Goal: Task Accomplishment & Management: Manage account settings

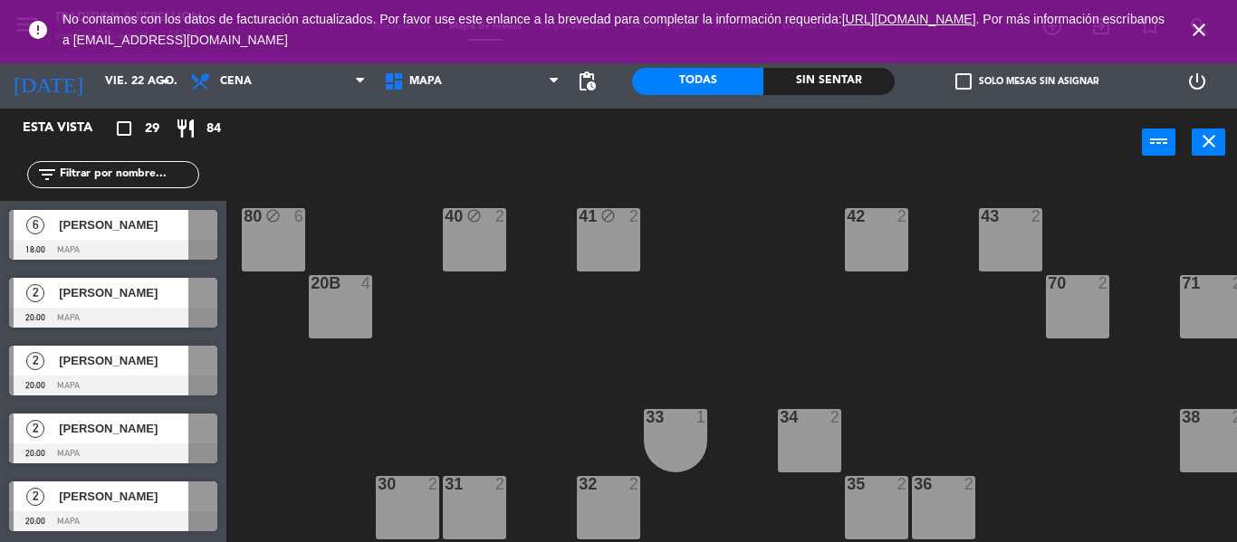
click at [1200, 14] on span "close" at bounding box center [1199, 29] width 49 height 49
click at [1200, 29] on icon "close" at bounding box center [1199, 30] width 22 height 22
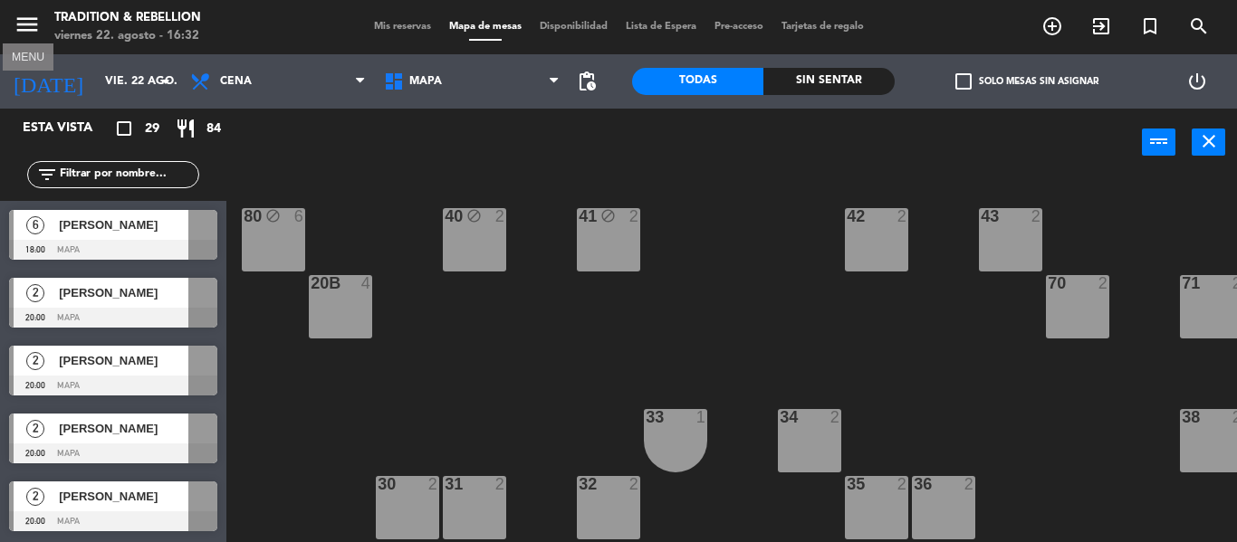
click at [34, 31] on icon "menu" at bounding box center [27, 24] width 27 height 27
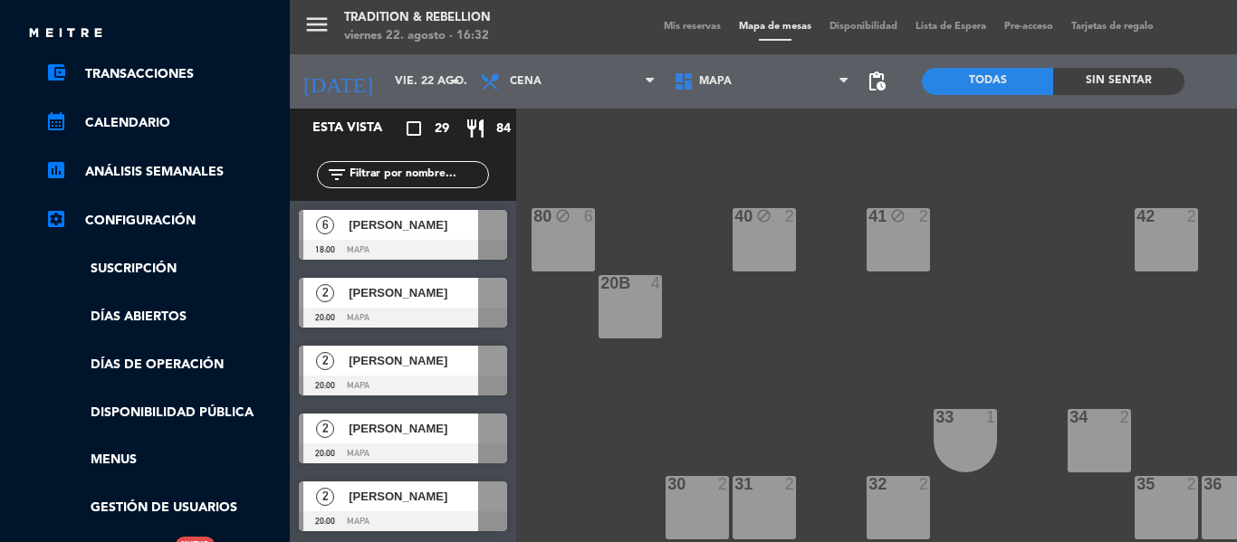
scroll to position [178, 0]
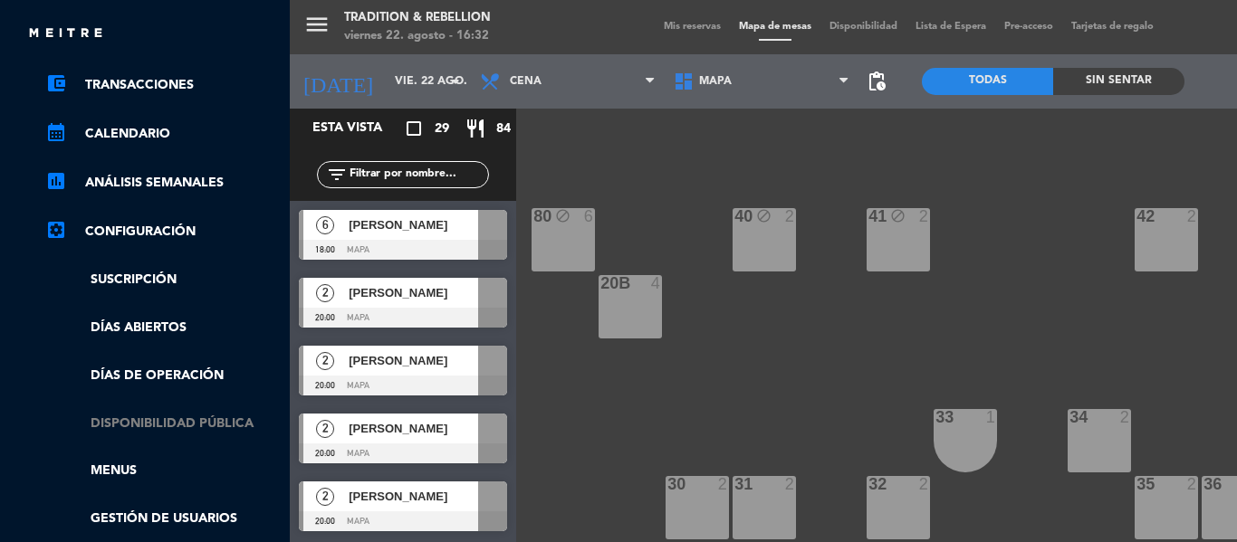
click at [184, 423] on link "Disponibilidad pública" at bounding box center [162, 424] width 235 height 21
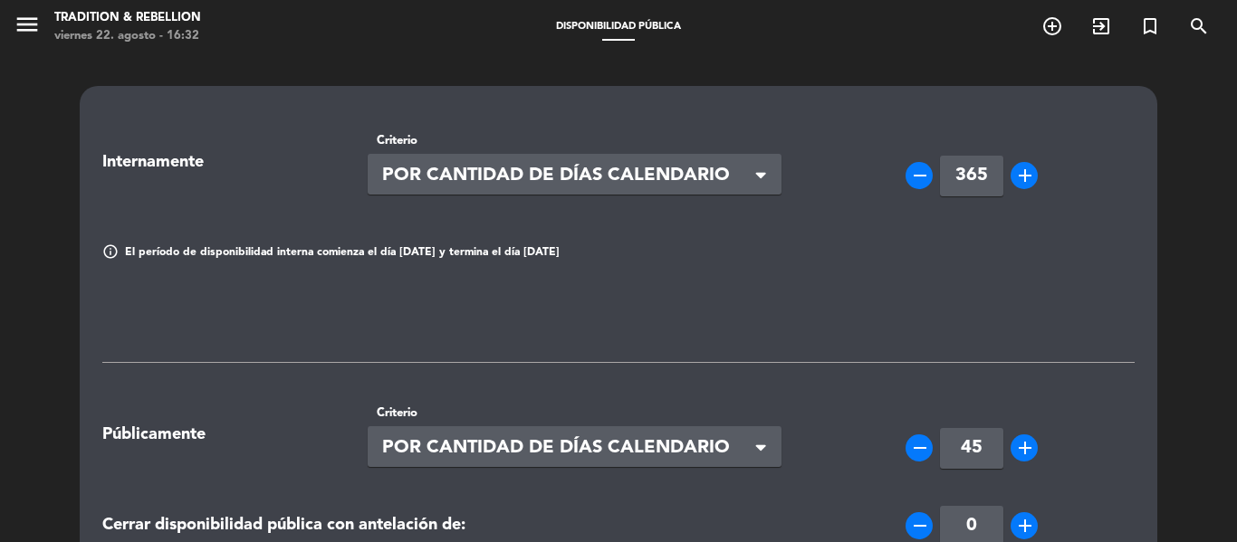
scroll to position [322, 0]
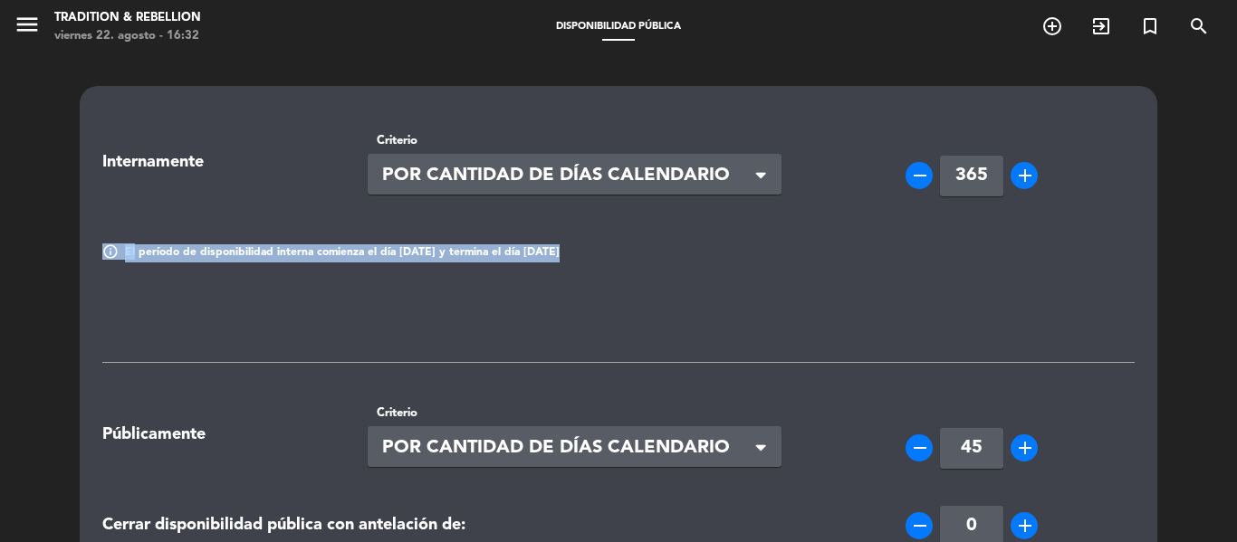
drag, startPoint x: 1113, startPoint y: 306, endPoint x: 1145, endPoint y: 214, distance: 97.7
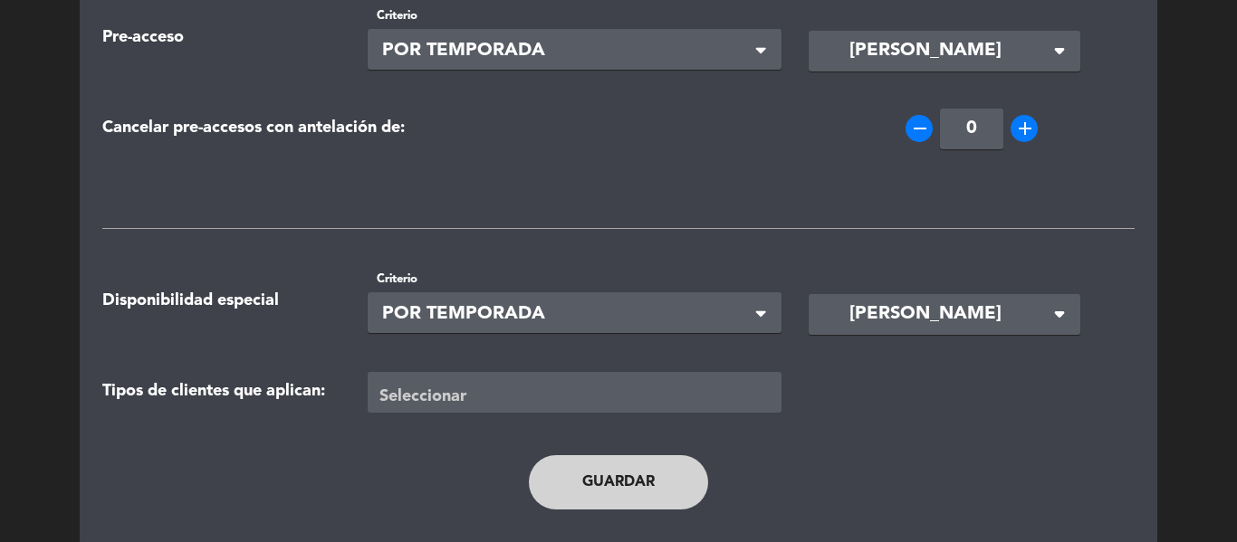
scroll to position [796, 0]
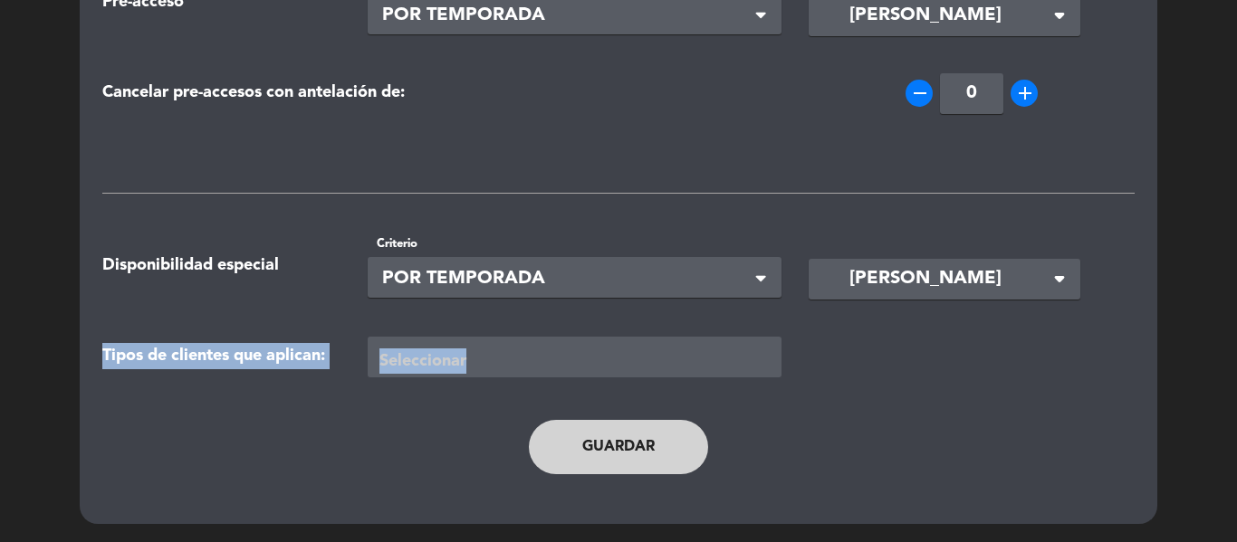
drag, startPoint x: 1201, startPoint y: 379, endPoint x: 1221, endPoint y: 235, distance: 146.3
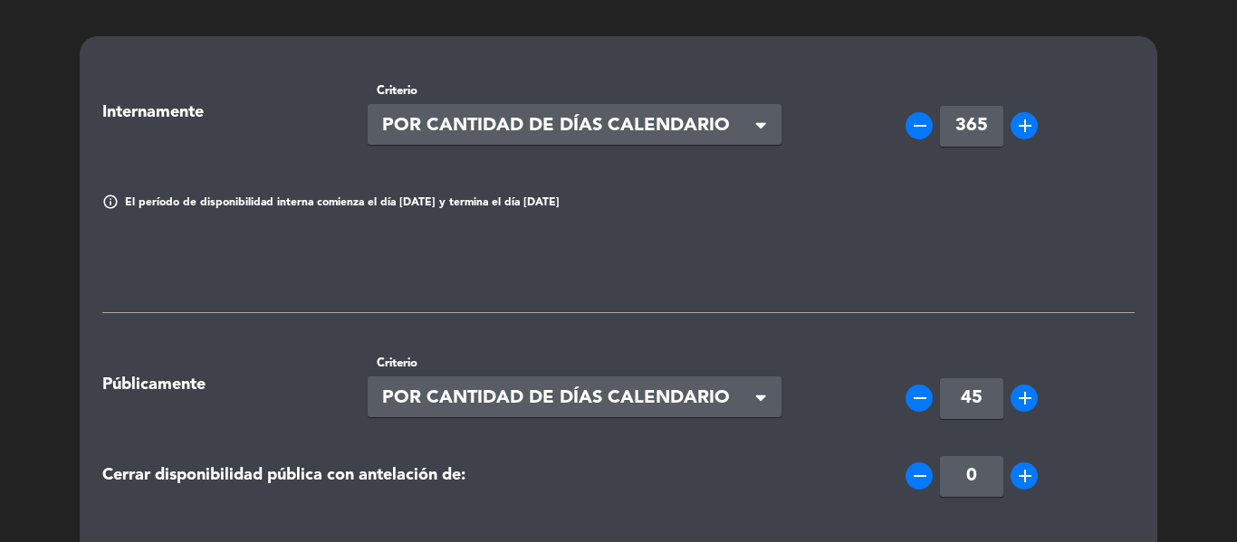
scroll to position [0, 0]
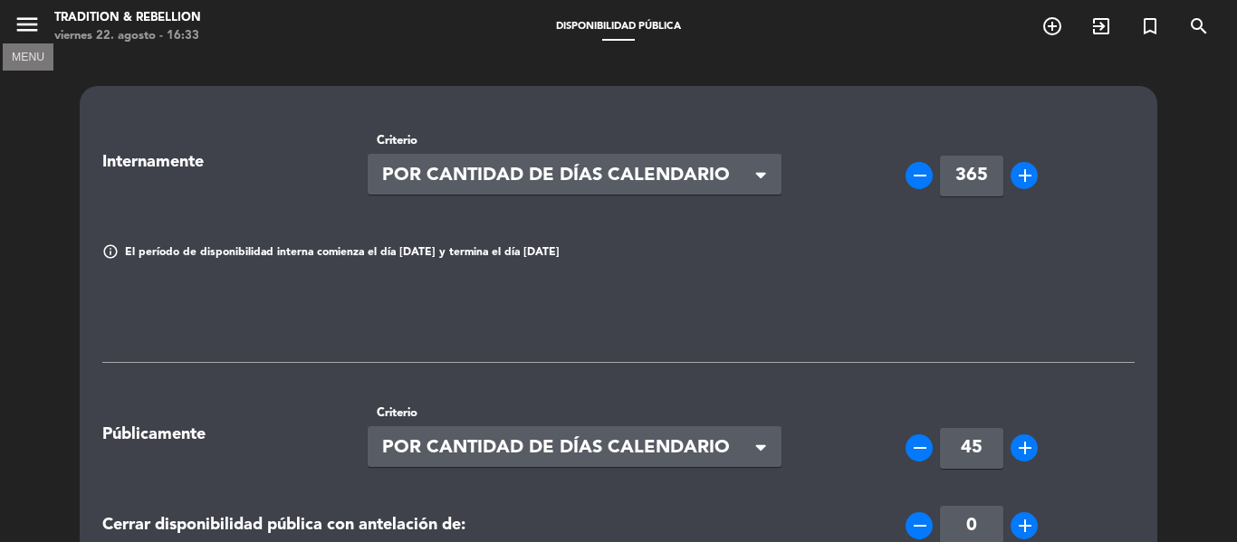
click at [29, 33] on icon "menu" at bounding box center [27, 24] width 27 height 27
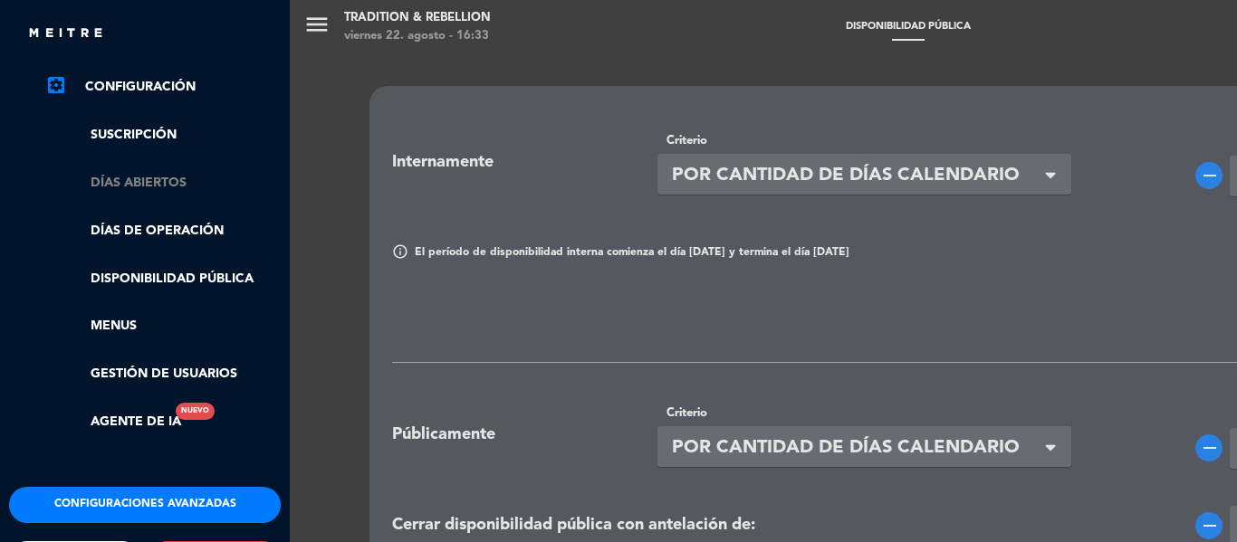
click at [172, 192] on link "Días abiertos" at bounding box center [162, 183] width 235 height 21
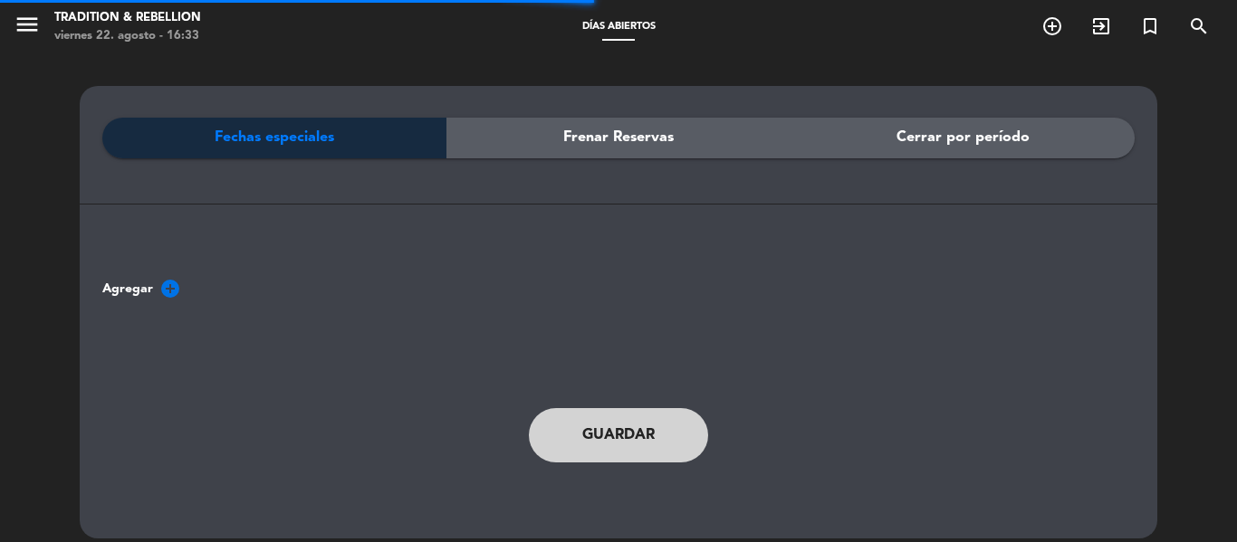
click at [641, 145] on span "Frenar Reservas" at bounding box center [618, 138] width 110 height 24
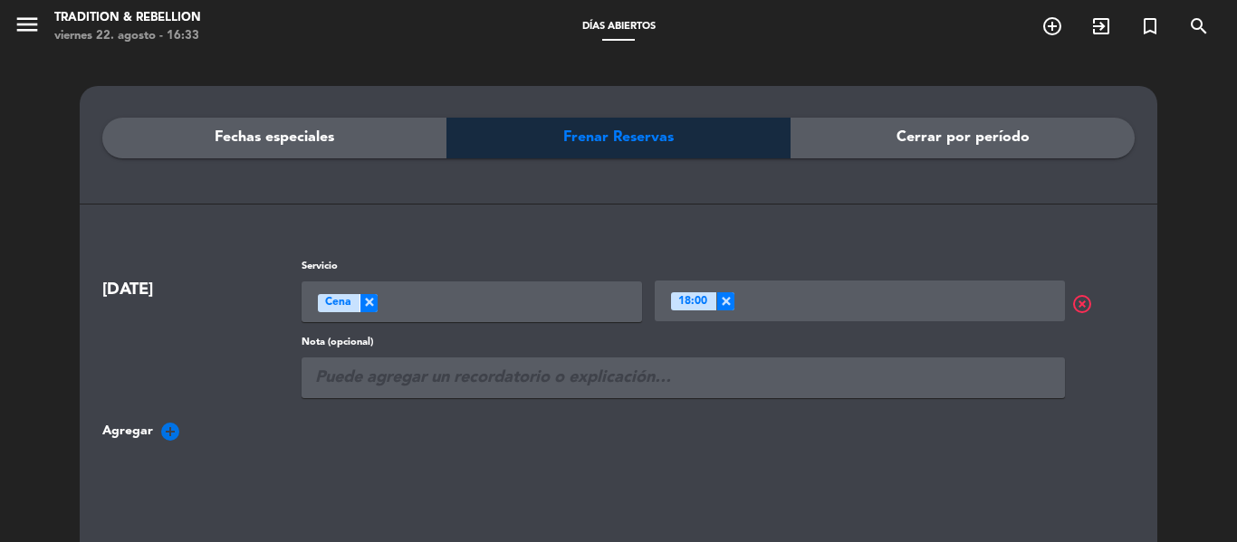
click at [161, 427] on icon "add_circle" at bounding box center [170, 432] width 22 height 22
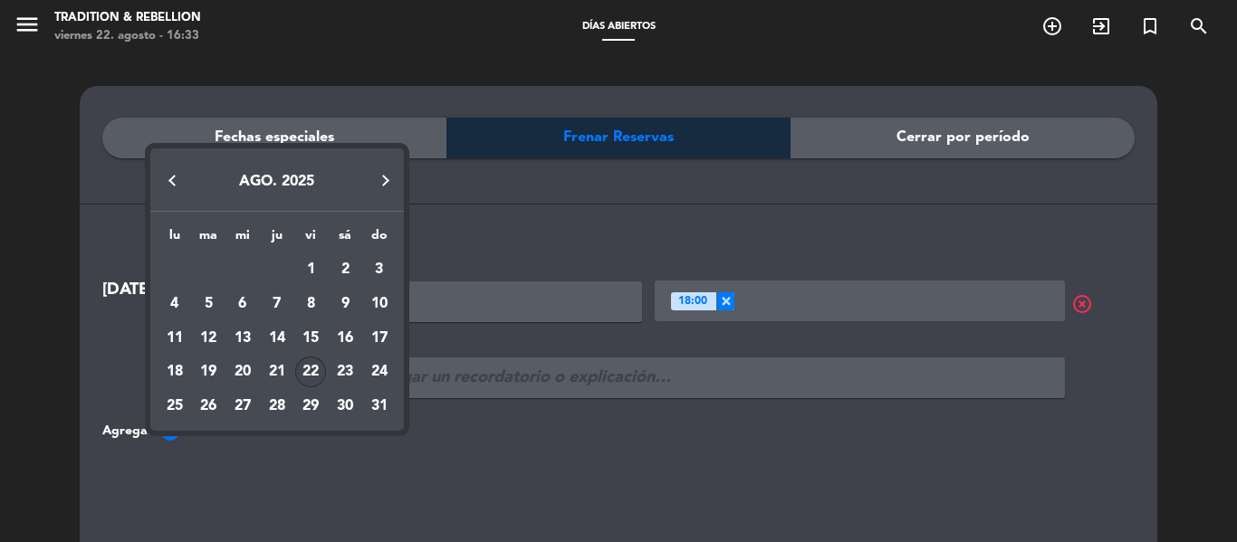
click at [312, 375] on div "22" at bounding box center [310, 372] width 31 height 31
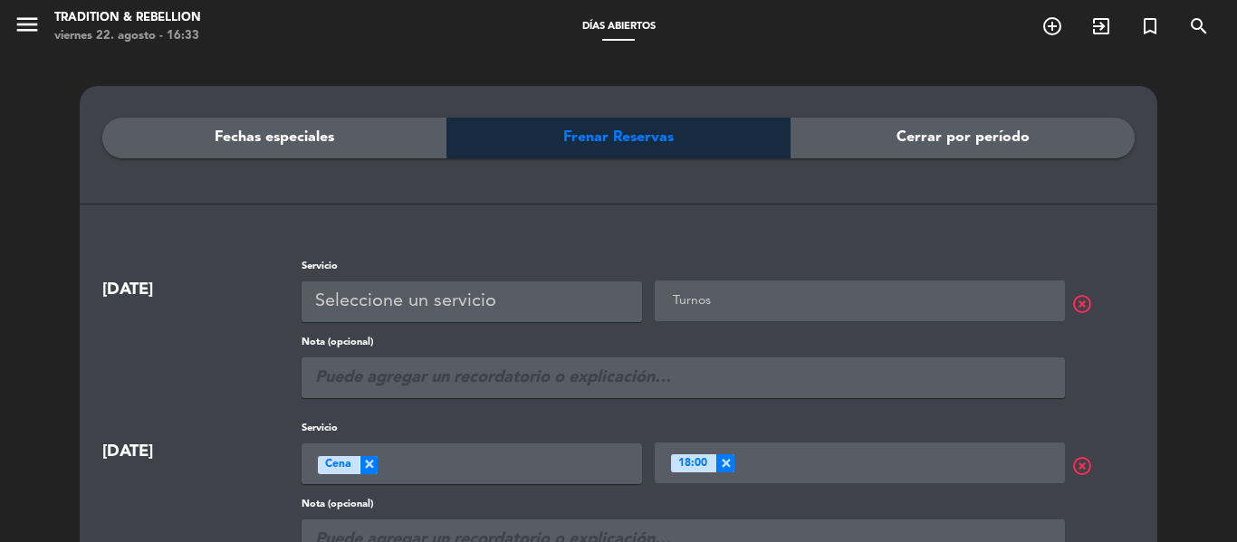
scroll to position [2, 0]
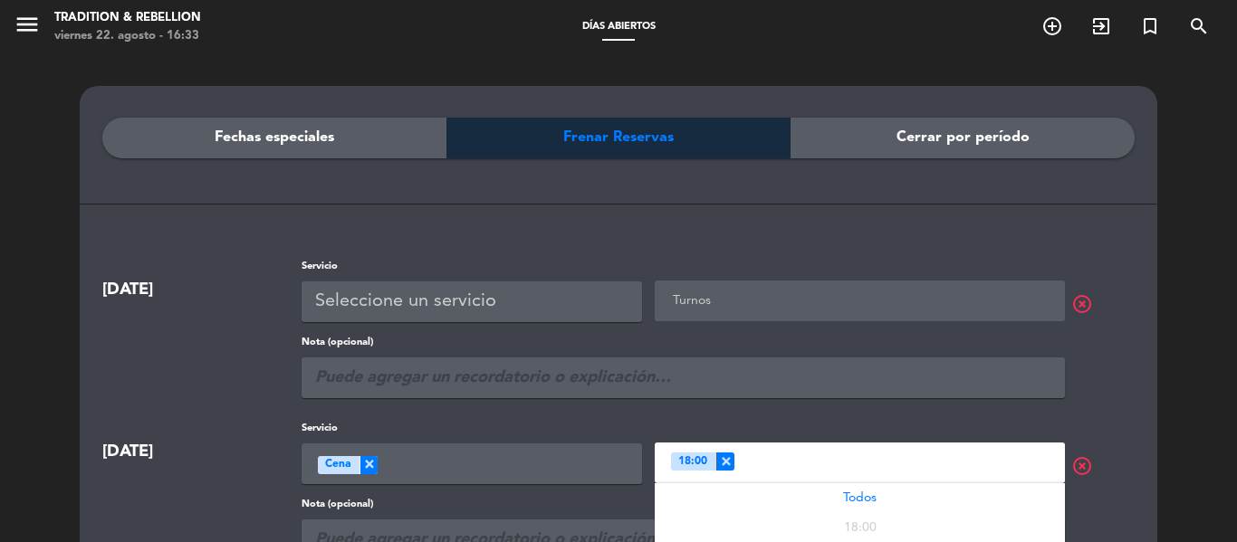
click at [852, 468] on input "text" at bounding box center [894, 461] width 321 height 23
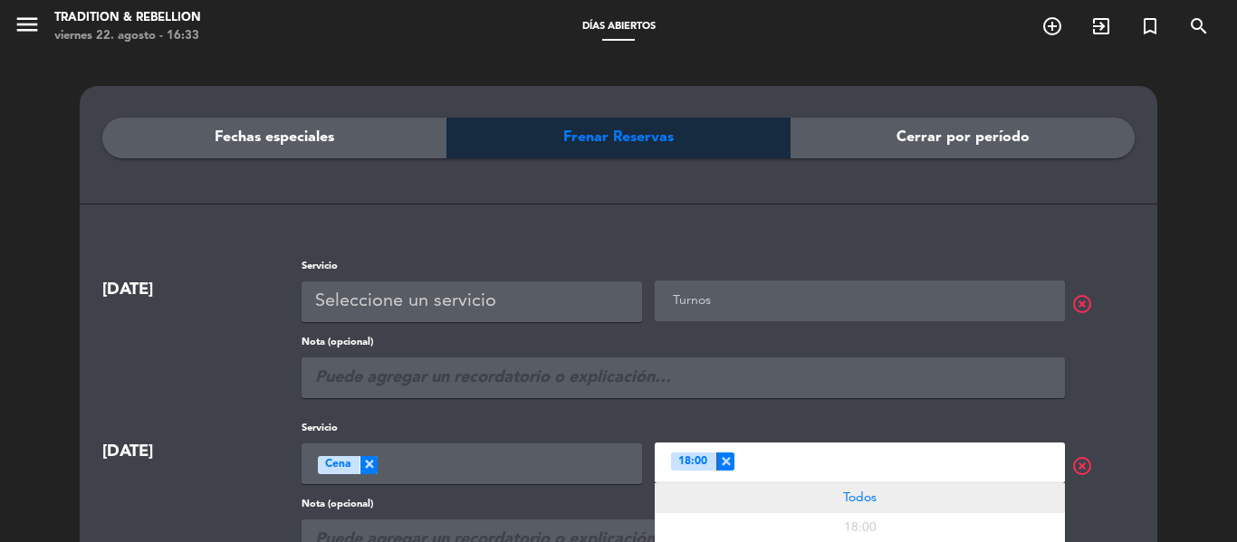
click at [866, 499] on span "Todos" at bounding box center [860, 498] width 34 height 13
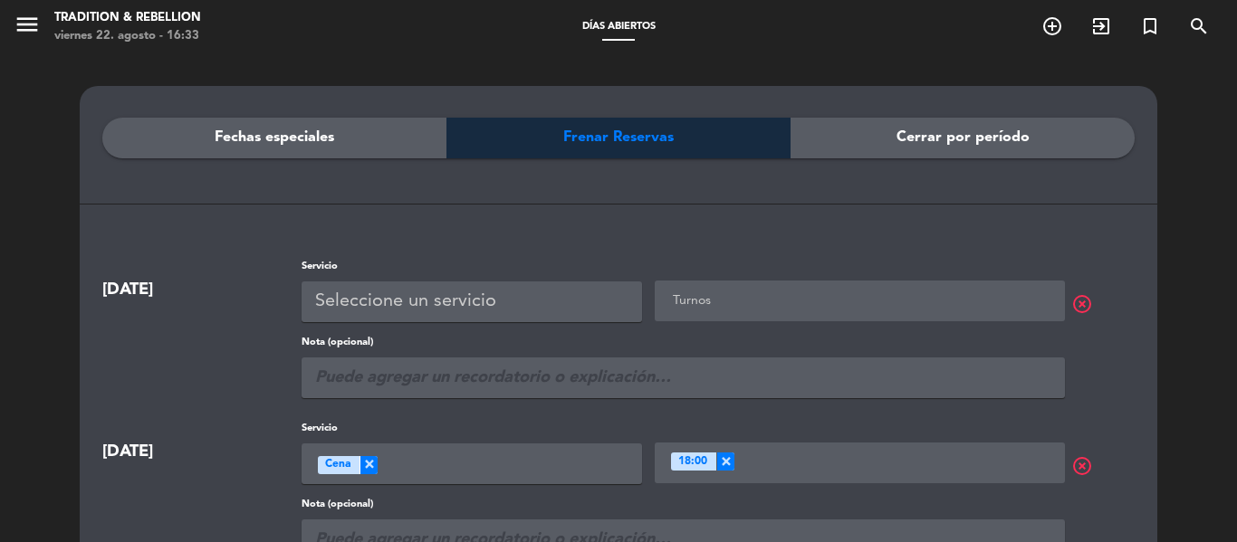
drag, startPoint x: 1230, startPoint y: 376, endPoint x: 1234, endPoint y: 274, distance: 102.4
click at [1234, 274] on div "Fechas especiales Frenar Reservas Cerrar por período [DATE] Servicio Seleccione…" at bounding box center [618, 445] width 1237 height 782
click at [1216, 338] on div "Fechas especiales Frenar Reservas Cerrar por período [DATE] Servicio Seleccione…" at bounding box center [618, 445] width 1237 height 782
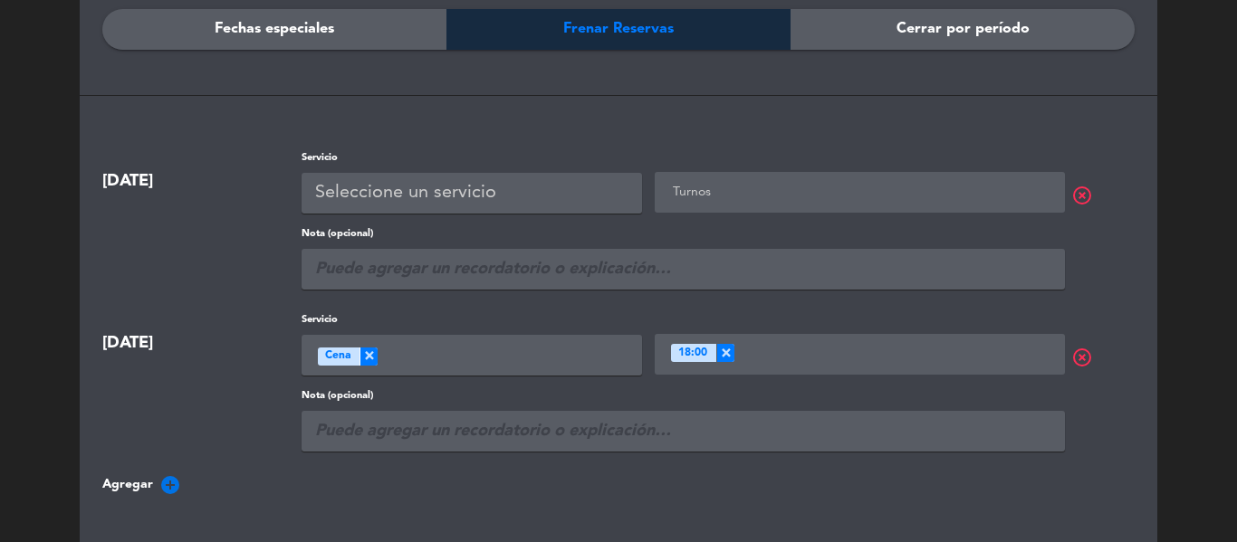
scroll to position [145, 0]
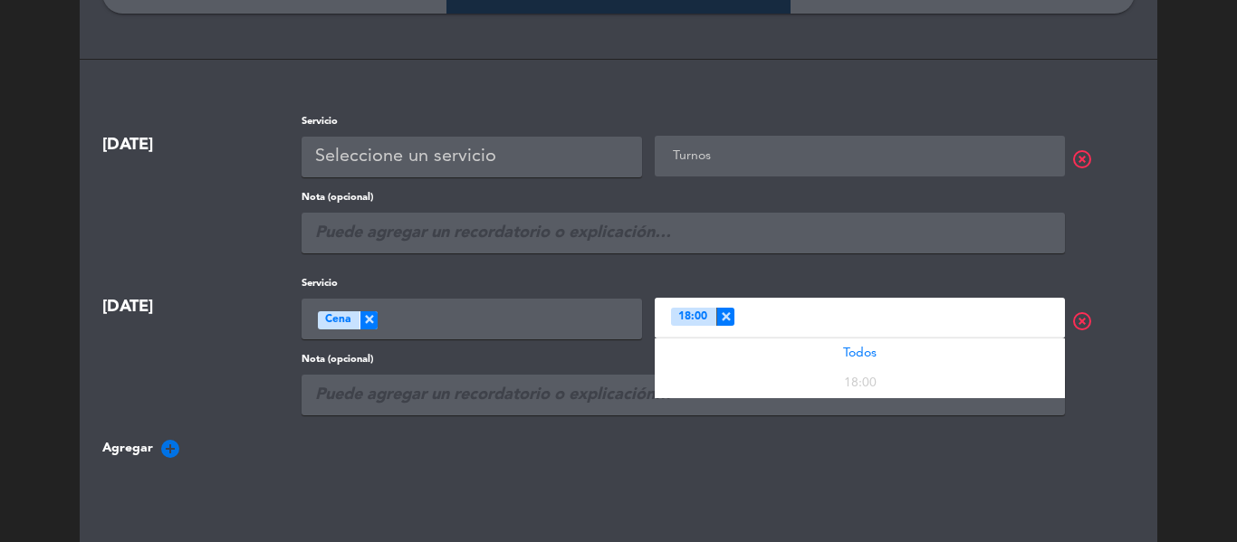
click at [959, 314] on input "text" at bounding box center [894, 316] width 321 height 23
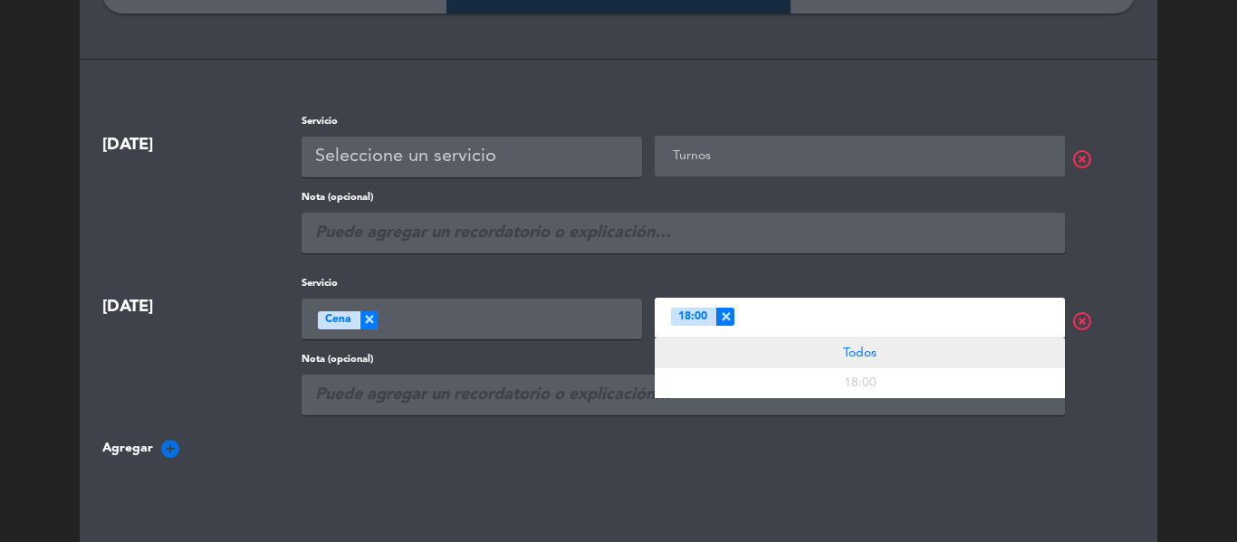
click at [870, 347] on span "Todos" at bounding box center [860, 353] width 34 height 13
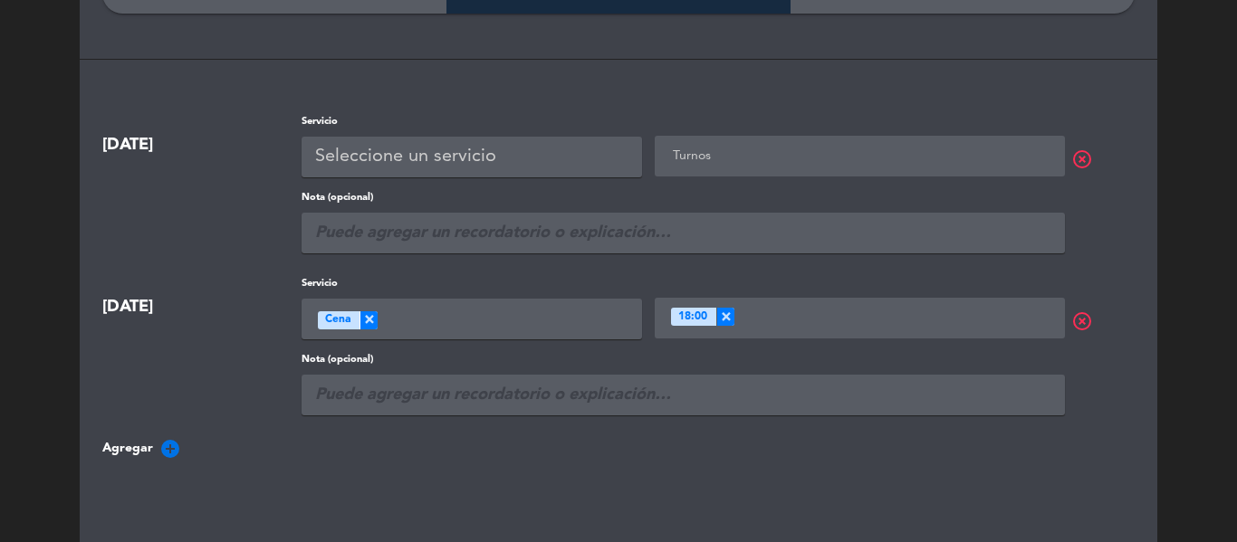
click at [831, 479] on div "Fechas especiales Frenar Reservas Cerrar por período [DATE] Servicio Seleccione…" at bounding box center [618, 307] width 1032 height 668
click at [723, 312] on span "×" at bounding box center [725, 317] width 18 height 18
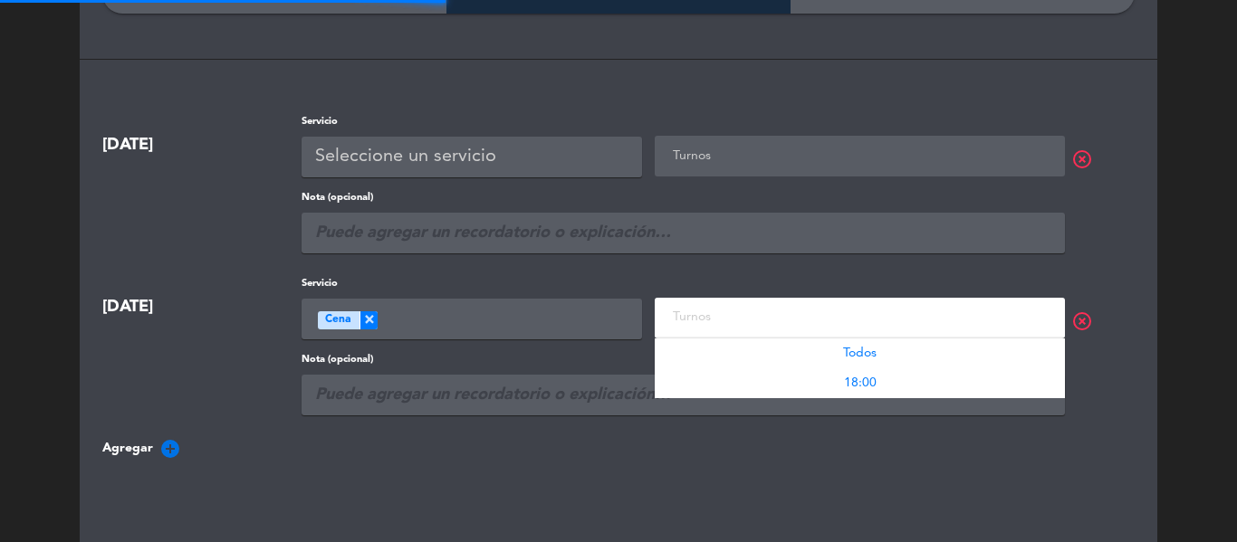
click at [723, 312] on input "text" at bounding box center [861, 316] width 387 height 23
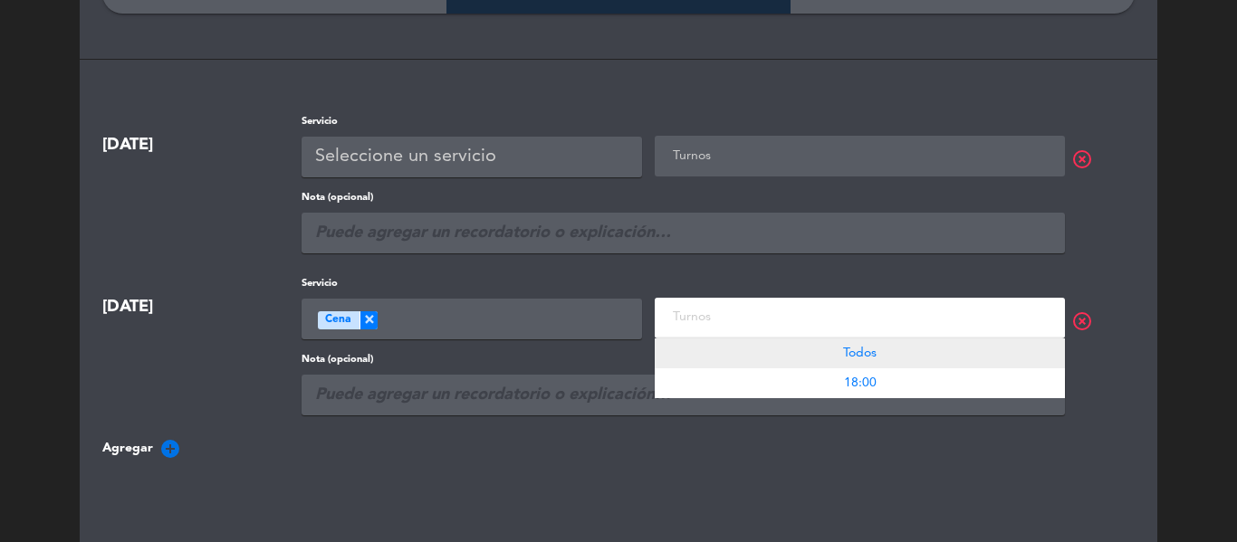
click at [840, 350] on div "Todos" at bounding box center [860, 354] width 410 height 30
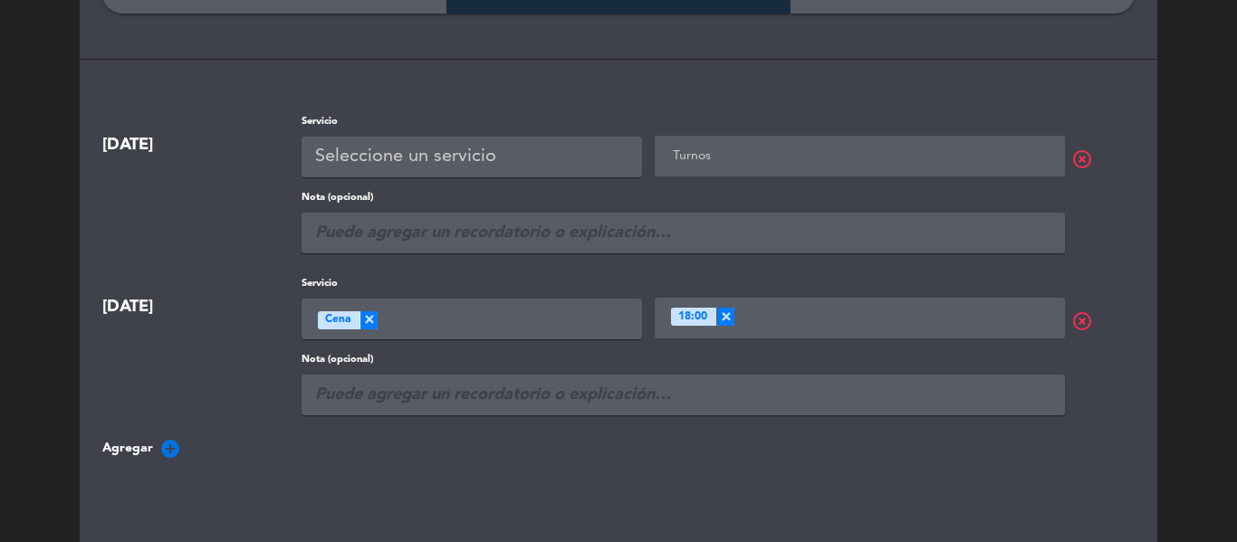
click at [779, 475] on div "Fechas especiales Frenar Reservas Cerrar por período [DATE] Servicio Seleccione…" at bounding box center [618, 307] width 1032 height 668
drag, startPoint x: 1216, startPoint y: 357, endPoint x: 1218, endPoint y: 284, distance: 72.5
click at [1218, 284] on div "Fechas especiales Frenar Reservas Cerrar por período [DATE] Servicio Seleccione…" at bounding box center [618, 300] width 1237 height 782
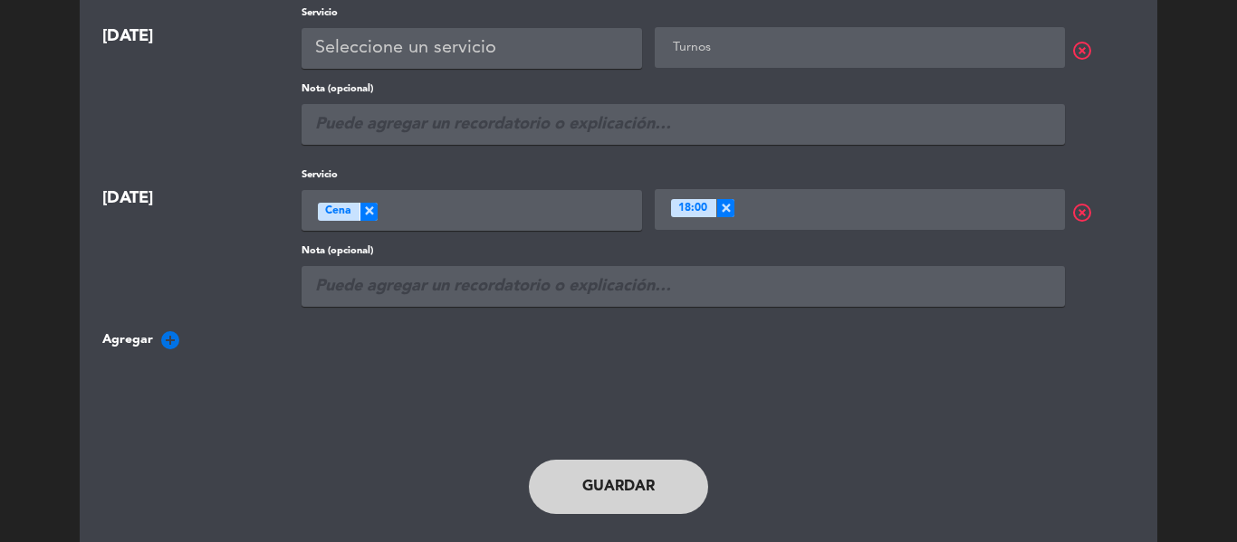
scroll to position [290, 0]
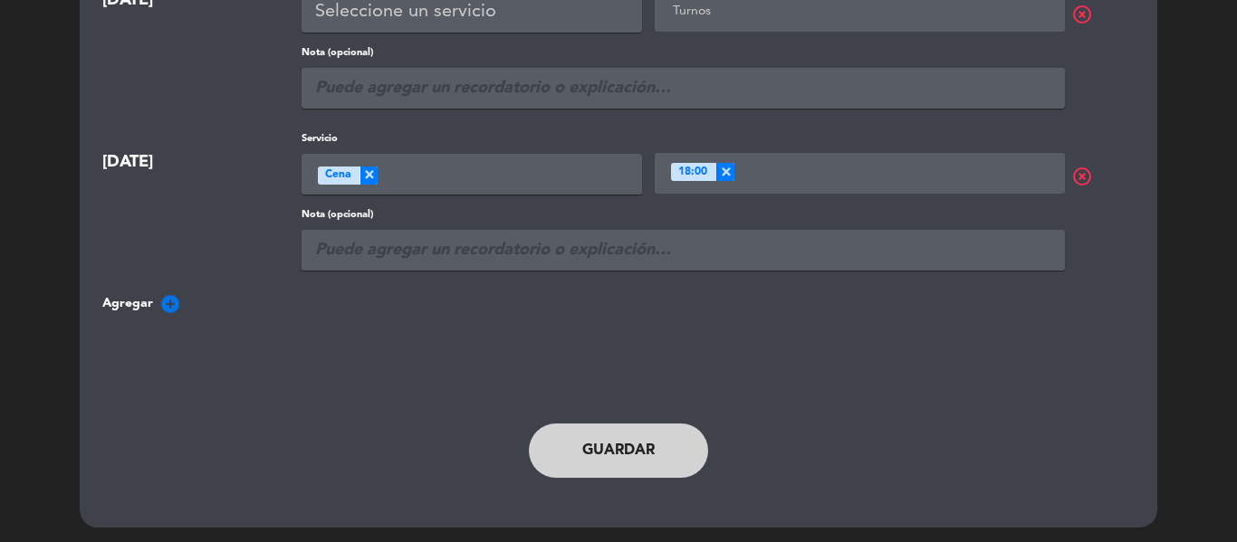
click at [653, 475] on button "Guardar" at bounding box center [618, 451] width 179 height 54
click at [647, 439] on button "Guardar" at bounding box center [618, 451] width 179 height 54
drag, startPoint x: 1230, startPoint y: 361, endPoint x: 1223, endPoint y: 285, distance: 76.4
click at [1223, 285] on div "Fechas especiales Frenar Reservas Cerrar por período [DATE] Servicio Seleccione…" at bounding box center [618, 156] width 1237 height 782
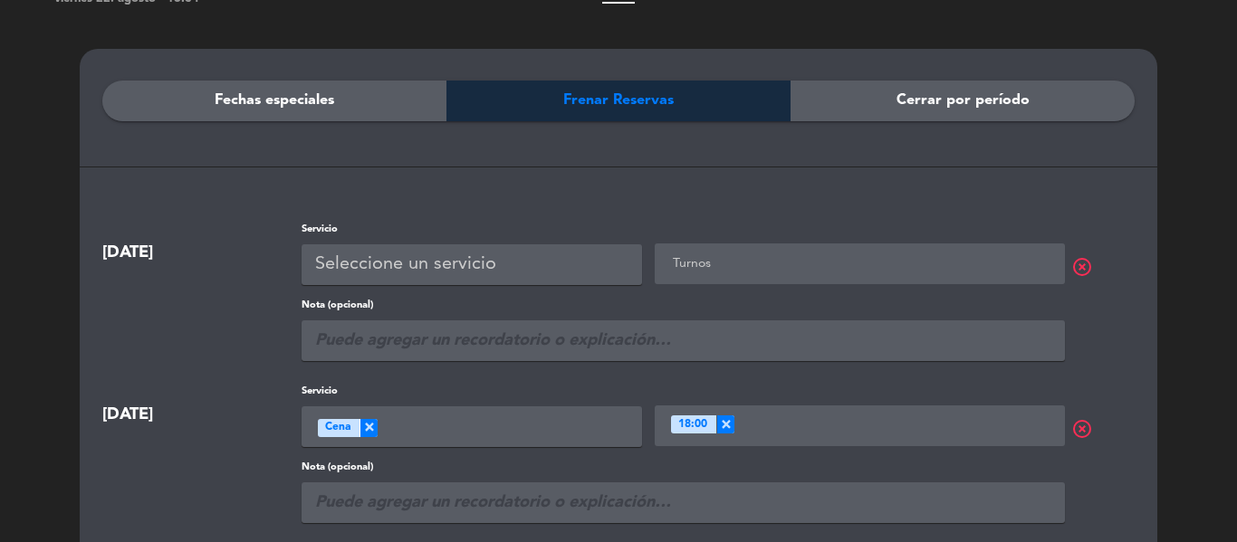
scroll to position [0, 0]
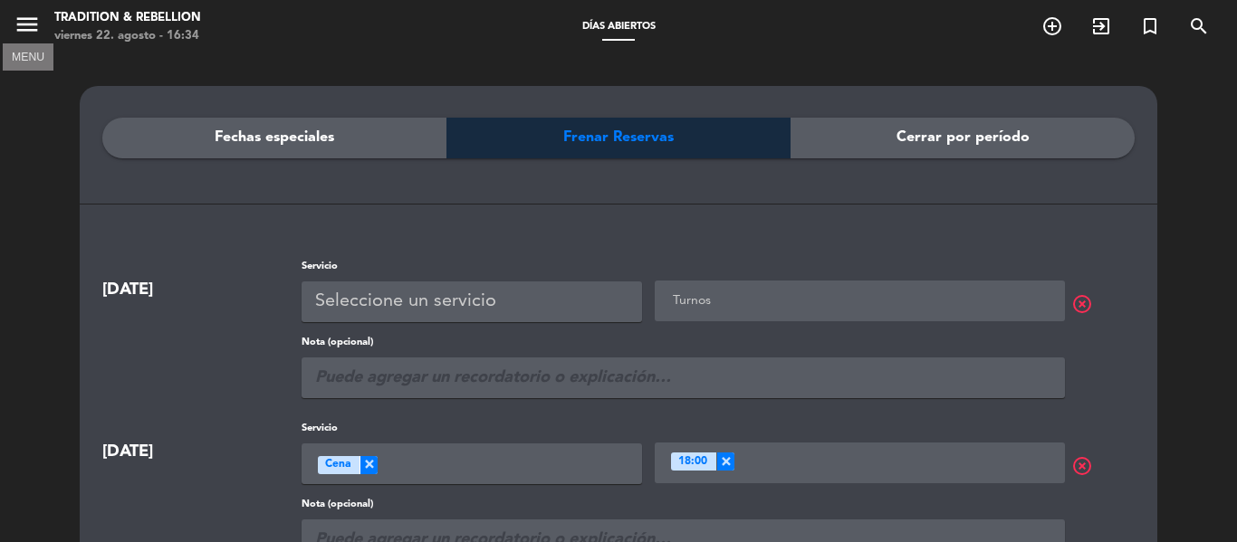
click at [21, 30] on icon "menu" at bounding box center [27, 24] width 27 height 27
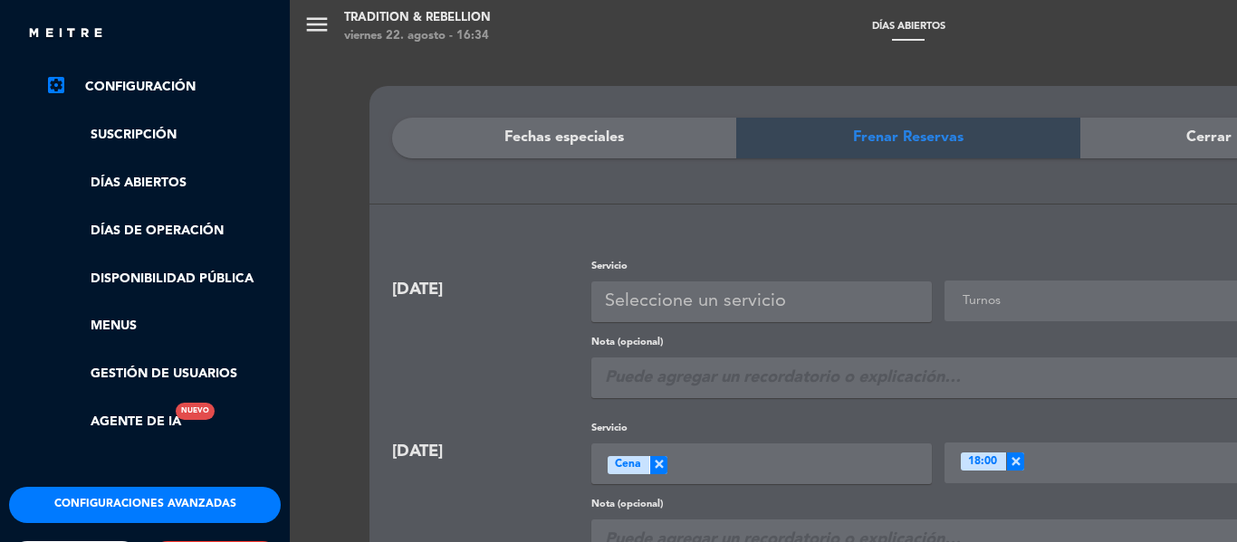
click at [379, 222] on div "menu Tradition & Rebellion [DATE] 22. agosto - 16:34 Días abiertos add_circle_o…" at bounding box center [908, 271] width 1237 height 542
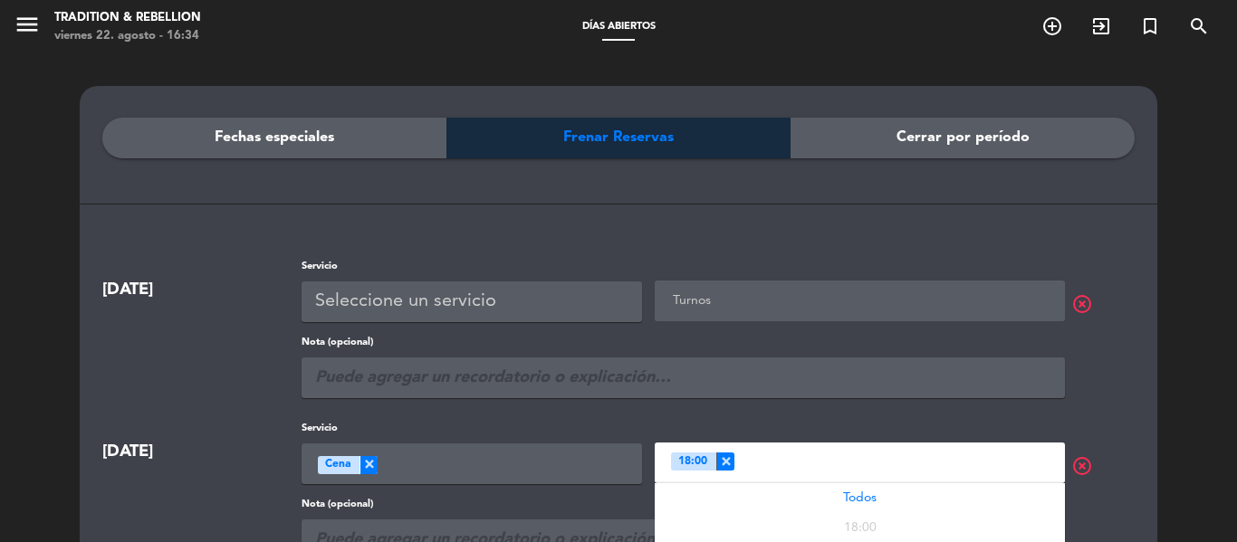
click at [807, 457] on input "text" at bounding box center [894, 461] width 321 height 23
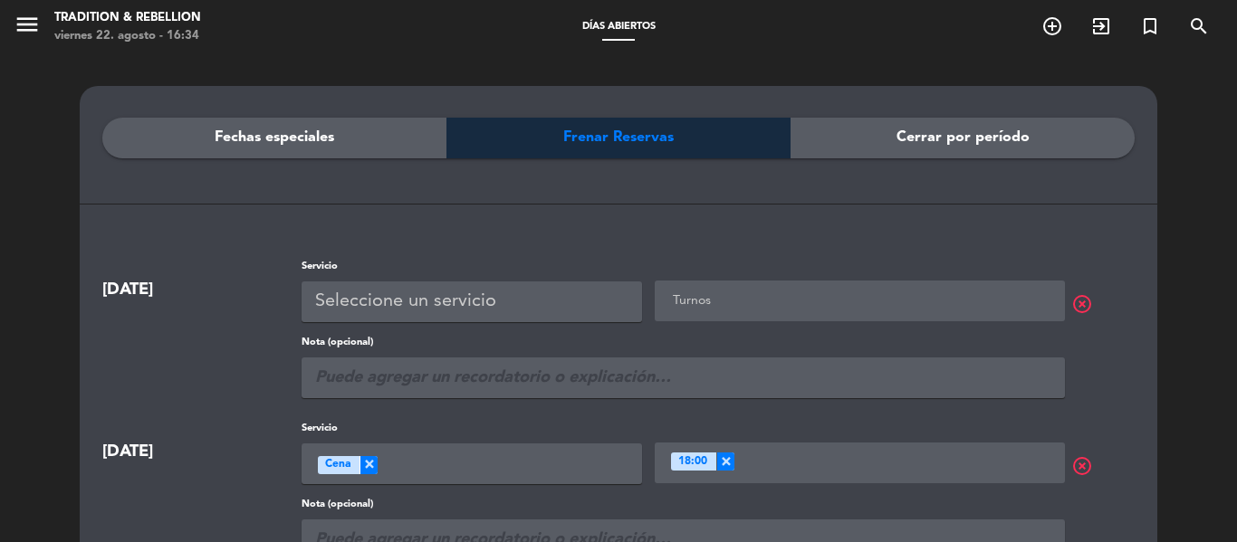
click at [824, 321] on ng-select "Turnos" at bounding box center [860, 301] width 410 height 41
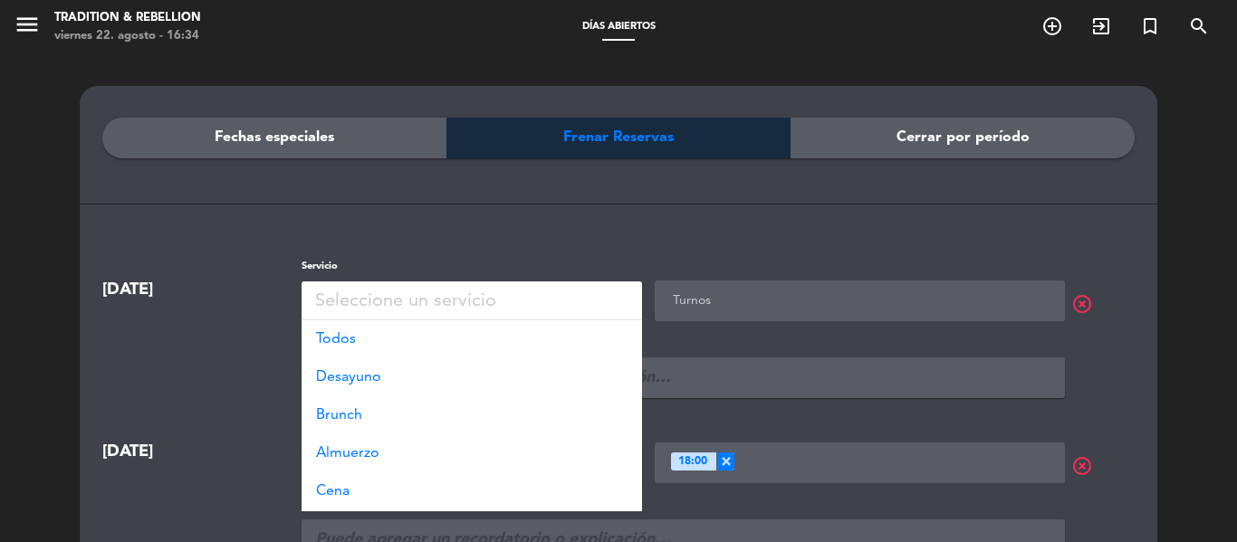
click at [475, 294] on div "Seleccione un servicio" at bounding box center [405, 302] width 181 height 30
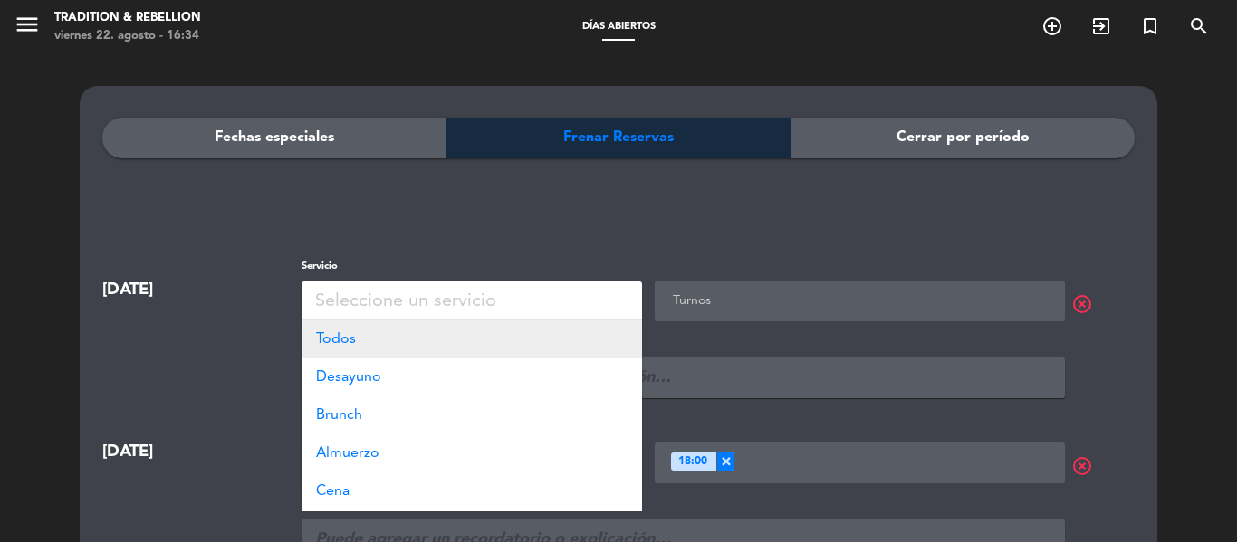
click at [345, 338] on span "Todos" at bounding box center [336, 339] width 40 height 14
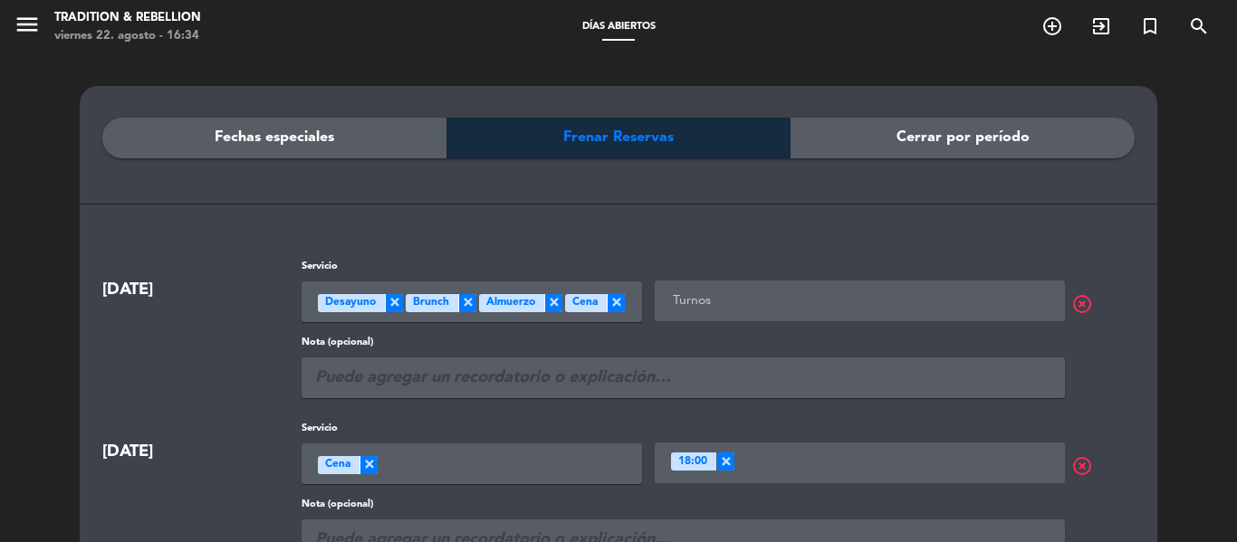
click at [590, 305] on span "Cena" at bounding box center [584, 303] width 25 height 18
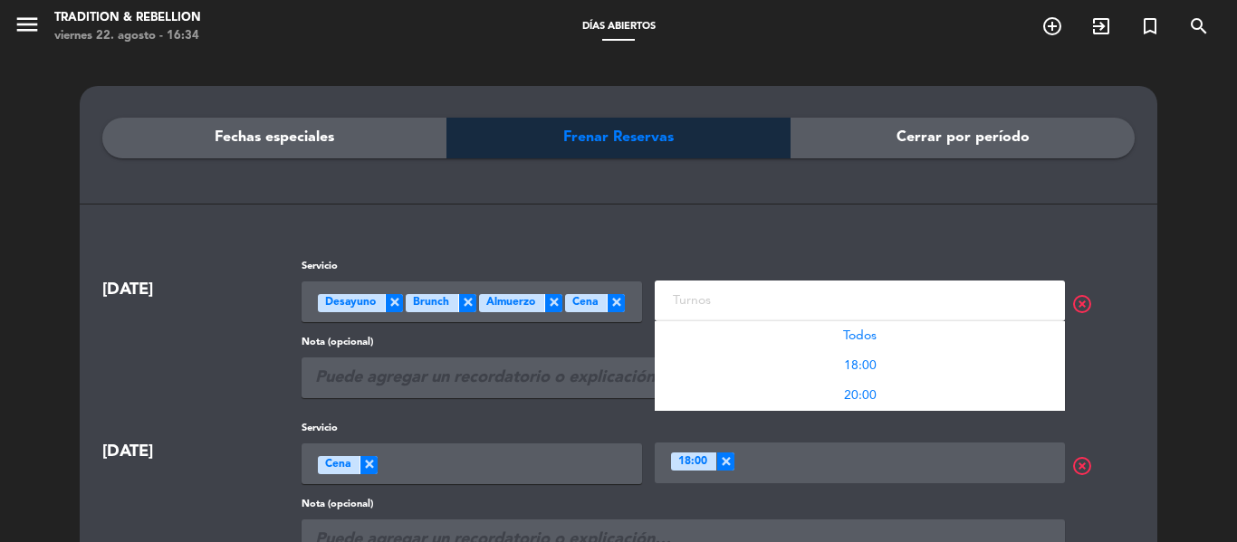
scroll to position [2, 0]
click at [714, 295] on input "text" at bounding box center [861, 299] width 387 height 23
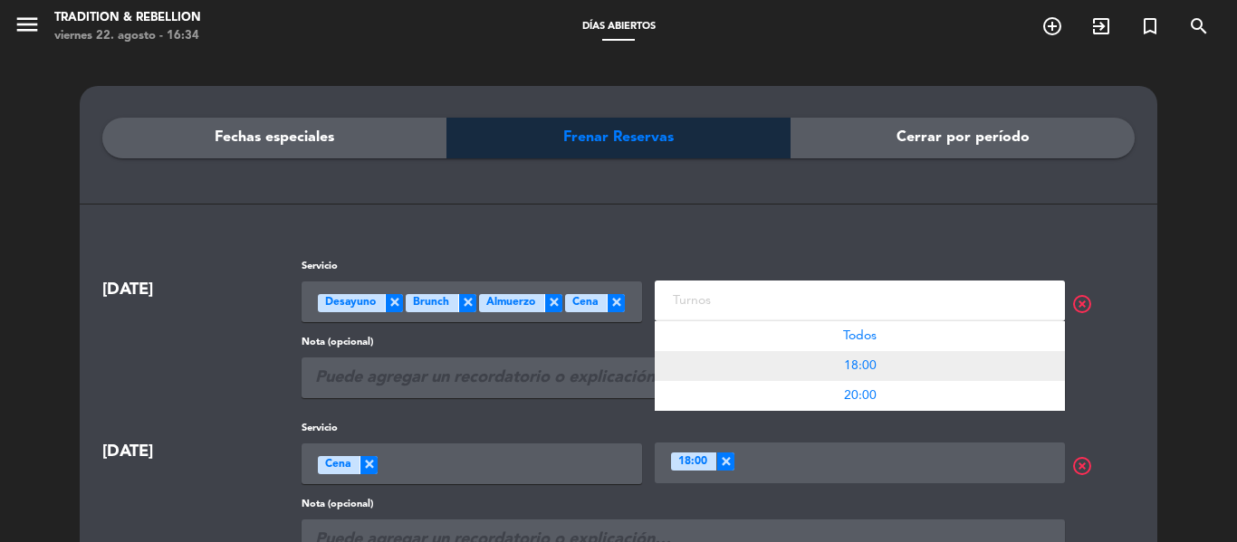
click at [851, 368] on span "18:00" at bounding box center [860, 366] width 33 height 13
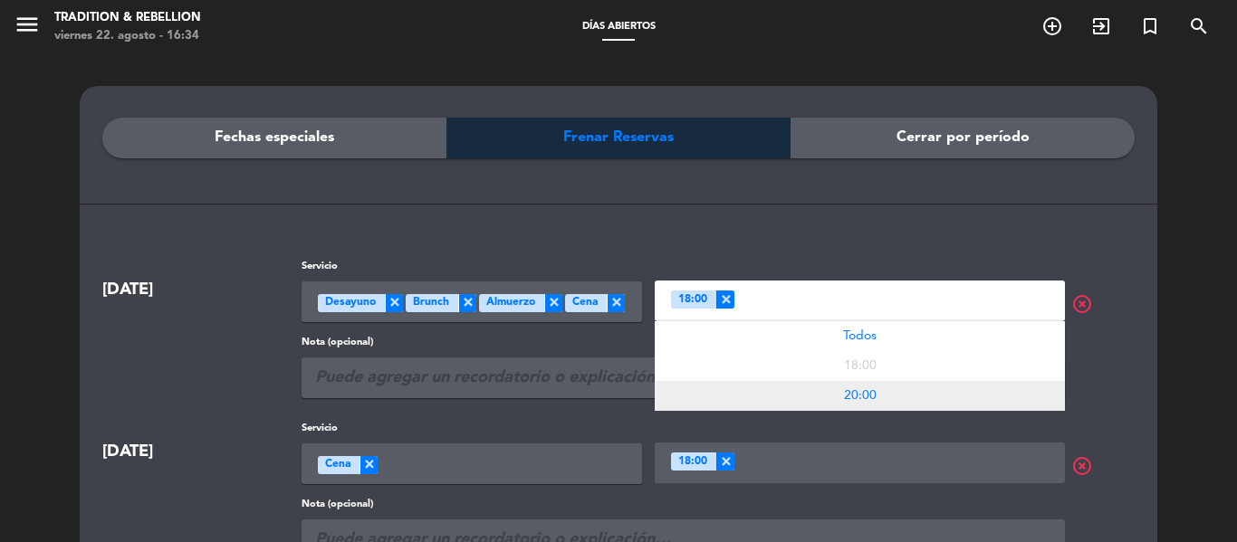
click at [878, 391] on div "20:00" at bounding box center [860, 396] width 410 height 30
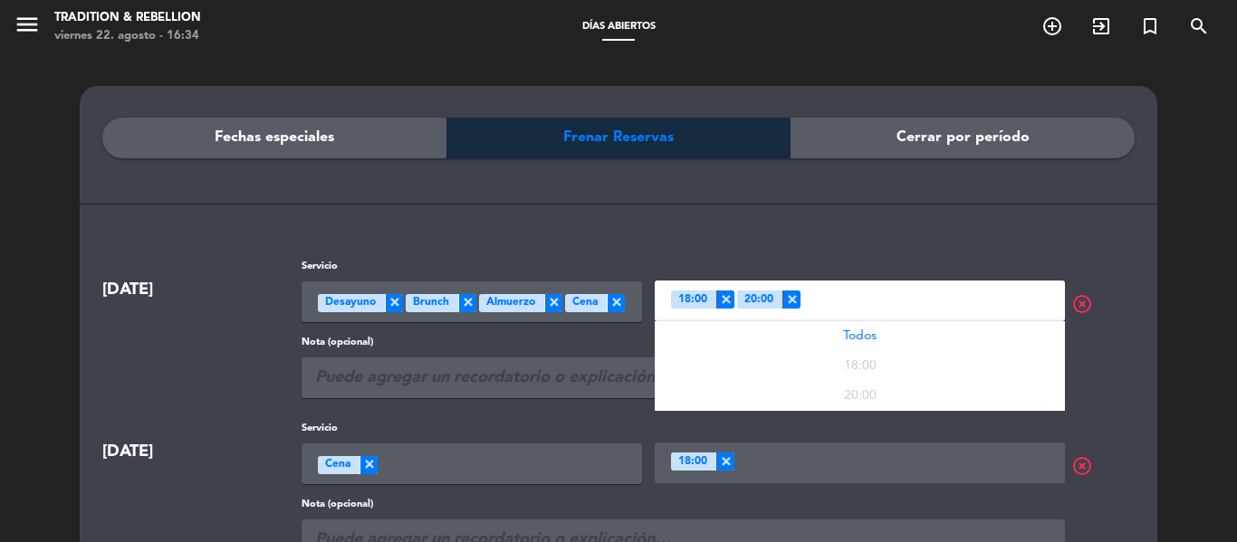
click at [723, 302] on span "×" at bounding box center [725, 300] width 18 height 18
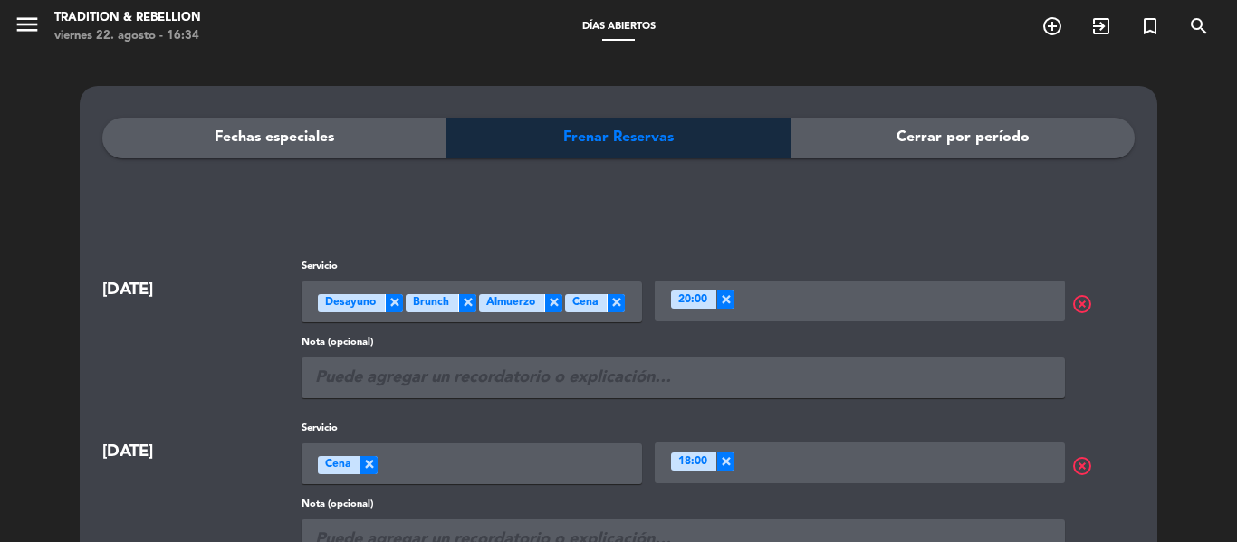
click at [258, 219] on div "Fechas especiales Frenar Reservas Cerrar por período" at bounding box center [618, 188] width 1032 height 141
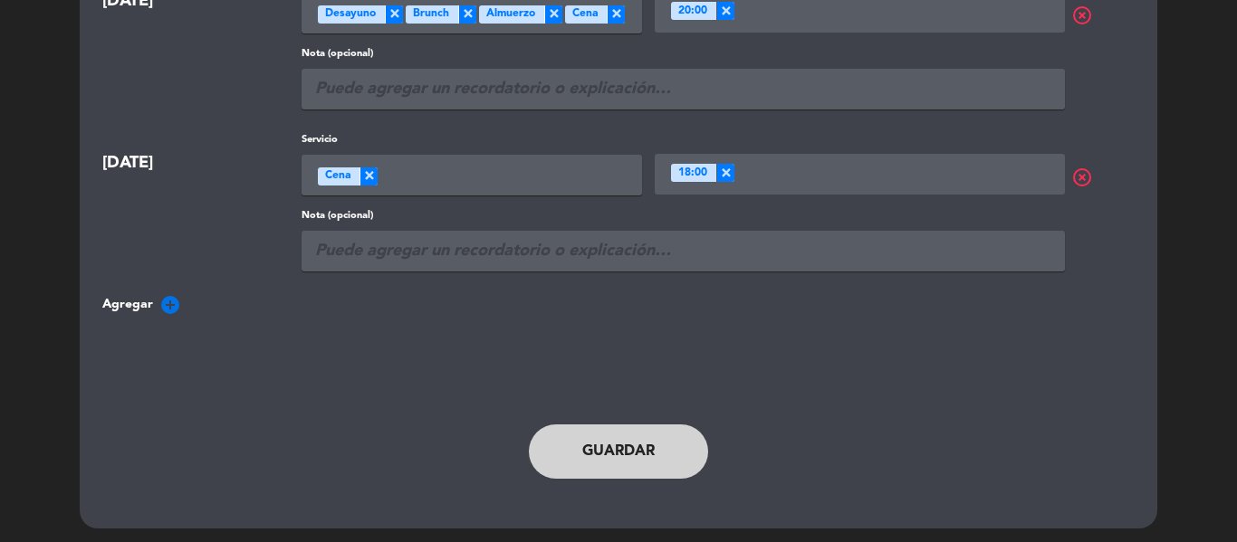
scroll to position [290, 0]
click at [667, 437] on button "Guardar" at bounding box center [618, 451] width 179 height 54
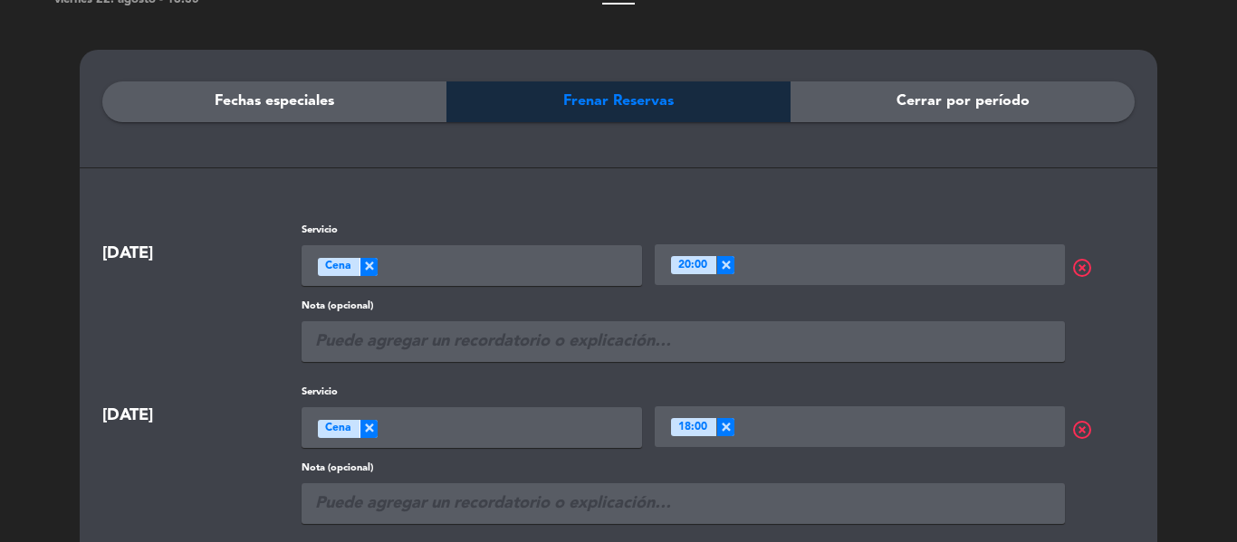
scroll to position [0, 0]
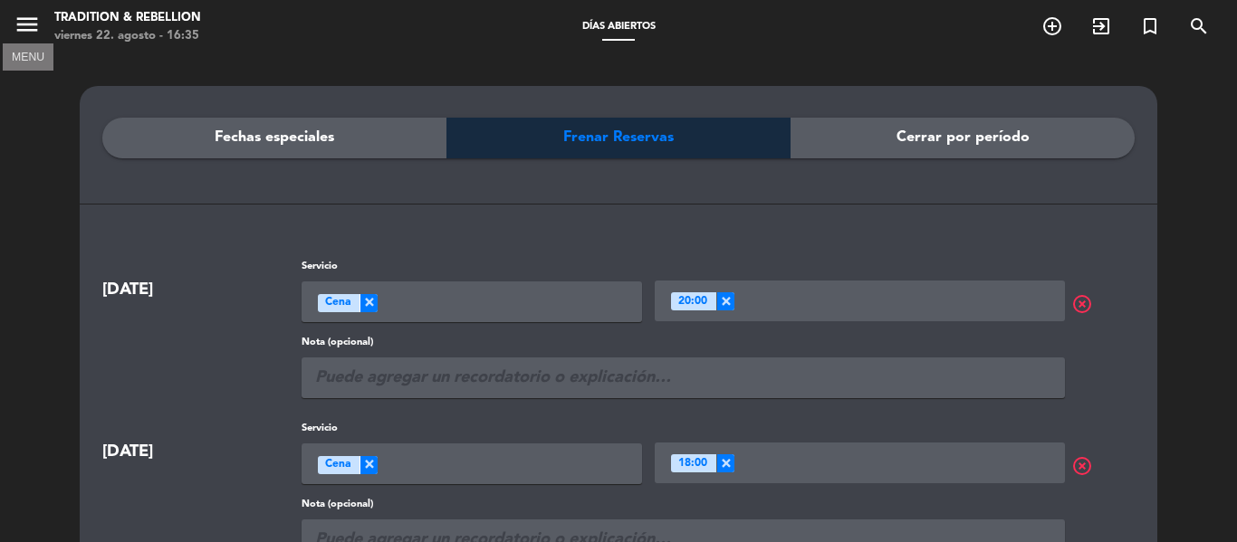
click at [24, 14] on icon "menu" at bounding box center [27, 24] width 27 height 27
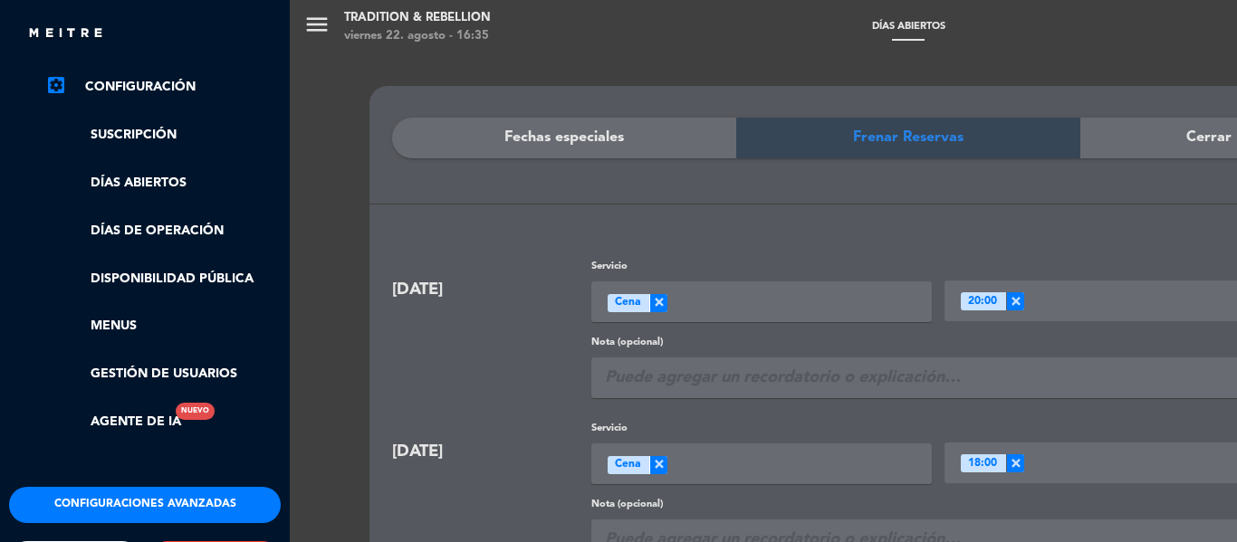
scroll to position [322, 5]
drag, startPoint x: 290, startPoint y: 254, endPoint x: 283, endPoint y: 146, distance: 108.0
click at [283, 146] on div "close × Tradition & Rebellion × chrome_reader_mode Listado de Reservas account_…" at bounding box center [618, 271] width 1237 height 542
click at [323, 230] on div "menu Tradition & Rebellion [DATE] 22. agosto - 16:35 Días abiertos add_circle_o…" at bounding box center [908, 271] width 1237 height 542
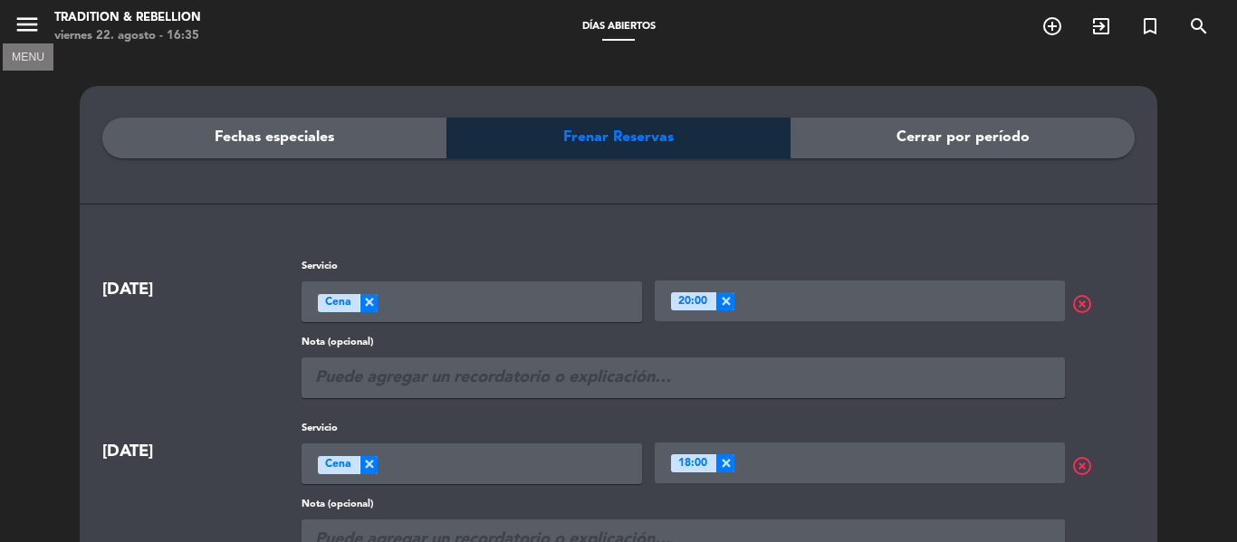
click at [31, 29] on icon "menu" at bounding box center [27, 24] width 27 height 27
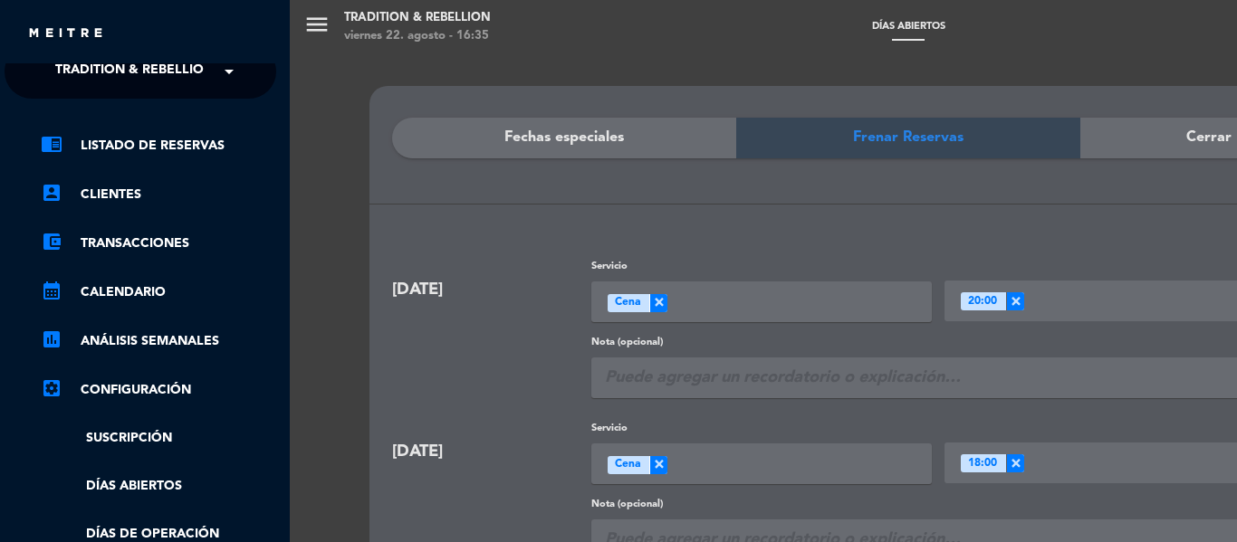
scroll to position [15, 5]
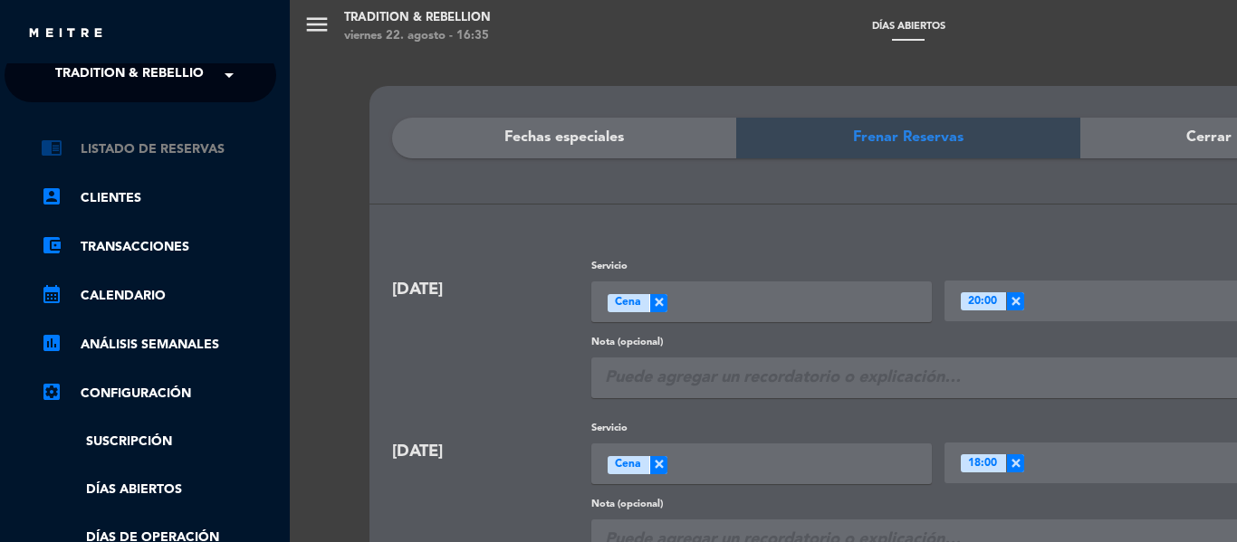
click at [162, 153] on link "chrome_reader_mode Listado de Reservas" at bounding box center [158, 150] width 235 height 22
